Goal: Check status: Check status

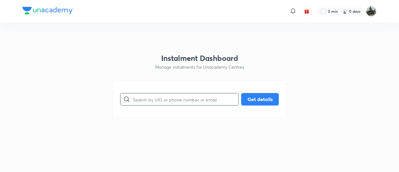
click at [175, 103] on input "text" at bounding box center [185, 99] width 105 height 16
paste input "T7U6SBTQG0"
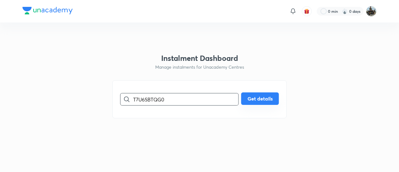
type input "T7U6SBTQG0"
click at [257, 95] on button "Get details" at bounding box center [260, 98] width 38 height 12
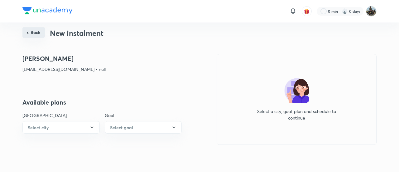
click at [30, 31] on button "Back" at bounding box center [33, 32] width 22 height 11
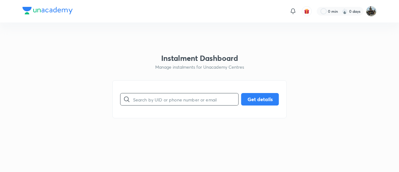
paste input "JD926A1ER1"
click at [165, 96] on input "JD926A1ER1" at bounding box center [185, 99] width 105 height 16
type input "JD926A1ER1"
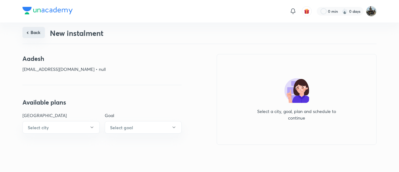
click at [39, 33] on button "Back" at bounding box center [33, 32] width 22 height 11
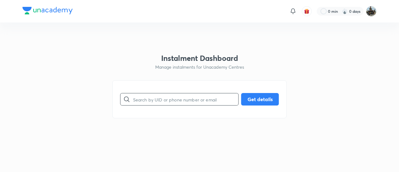
paste input "LGKX25HMJM"
click at [152, 98] on input "LGKX25HMJM" at bounding box center [185, 99] width 105 height 16
type input "LGKX25HMJM"
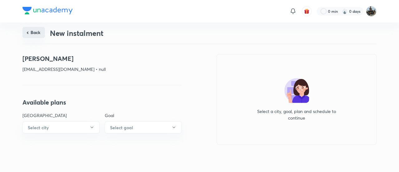
click at [36, 32] on button "Back" at bounding box center [33, 32] width 22 height 11
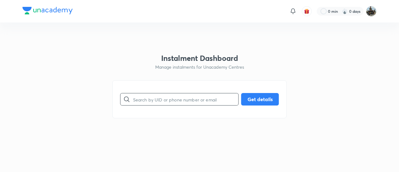
paste input "T7U6SBTQG0"
click at [149, 102] on input "T7U6SBTQG0" at bounding box center [185, 99] width 105 height 16
type input "T7U6SBTQG0"
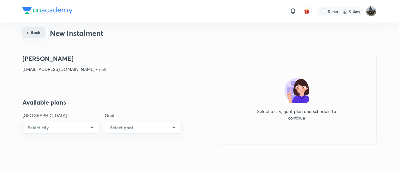
click at [38, 34] on button "Back" at bounding box center [33, 32] width 22 height 11
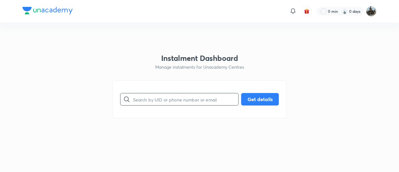
paste input "JD926A1ER1"
click at [150, 100] on input "JD926A1ER1" at bounding box center [185, 99] width 105 height 16
type input "JD926A1ER1"
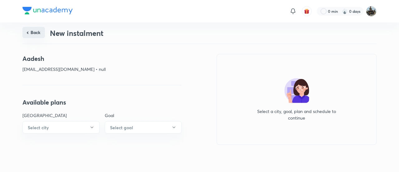
click at [39, 31] on button "Back" at bounding box center [33, 32] width 22 height 11
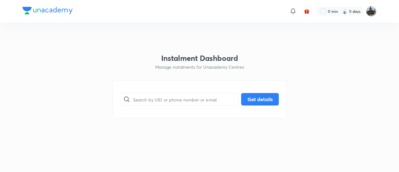
click at [215, 76] on div "Instalment Dashboard Manage instalments for Unacademy Centres ​ Get details" at bounding box center [200, 86] width 174 height 65
click at [115, 22] on html "0 min 0 days Instalment Dashboard Manage instalments for Unacademy Centres ​ Ge…" at bounding box center [199, 11] width 399 height 22
